Goal: Obtain resource: Obtain resource

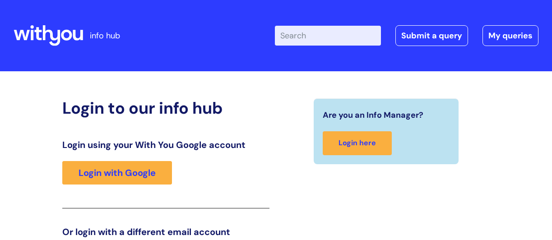
scroll to position [142, 0]
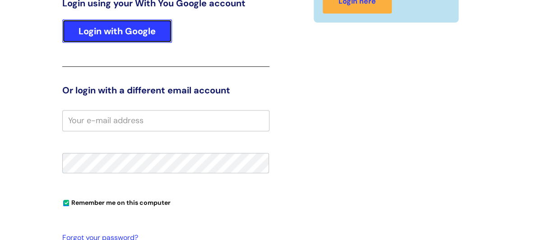
click at [131, 37] on link "Login with Google" at bounding box center [117, 30] width 110 height 23
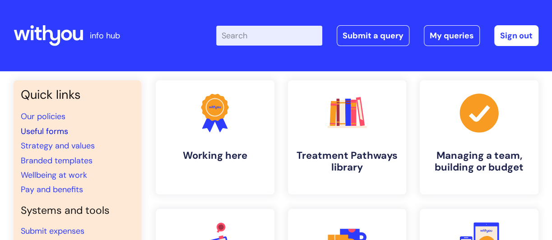
click at [47, 131] on link "Useful forms" at bounding box center [44, 131] width 47 height 11
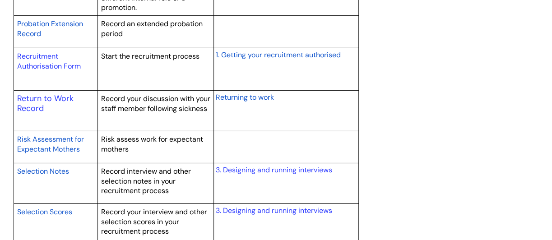
scroll to position [1418, 0]
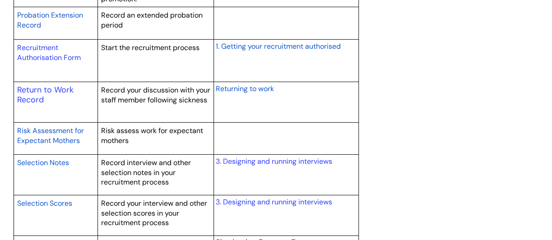
click at [242, 93] on span "Returning to work" at bounding box center [245, 88] width 58 height 9
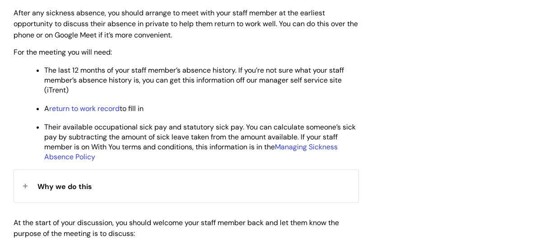
scroll to position [479, 0]
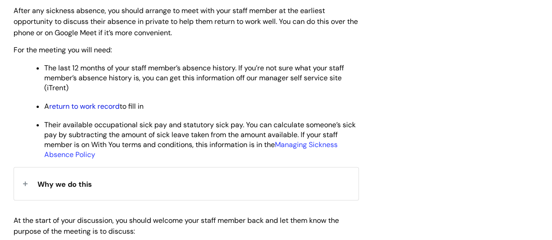
click at [69, 106] on link "return to work record" at bounding box center [84, 106] width 70 height 9
